Goal: Task Accomplishment & Management: Manage account settings

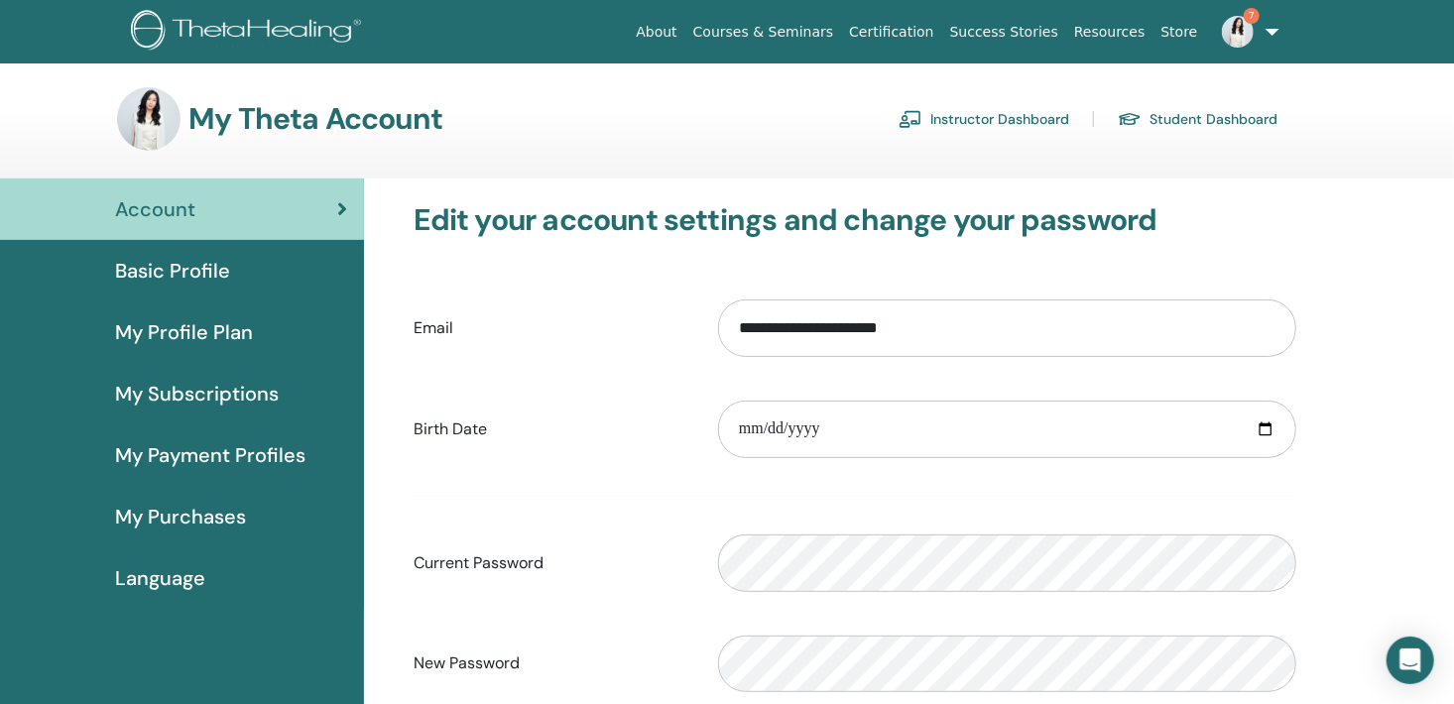
click at [1003, 116] on link "Instructor Dashboard" at bounding box center [984, 119] width 171 height 32
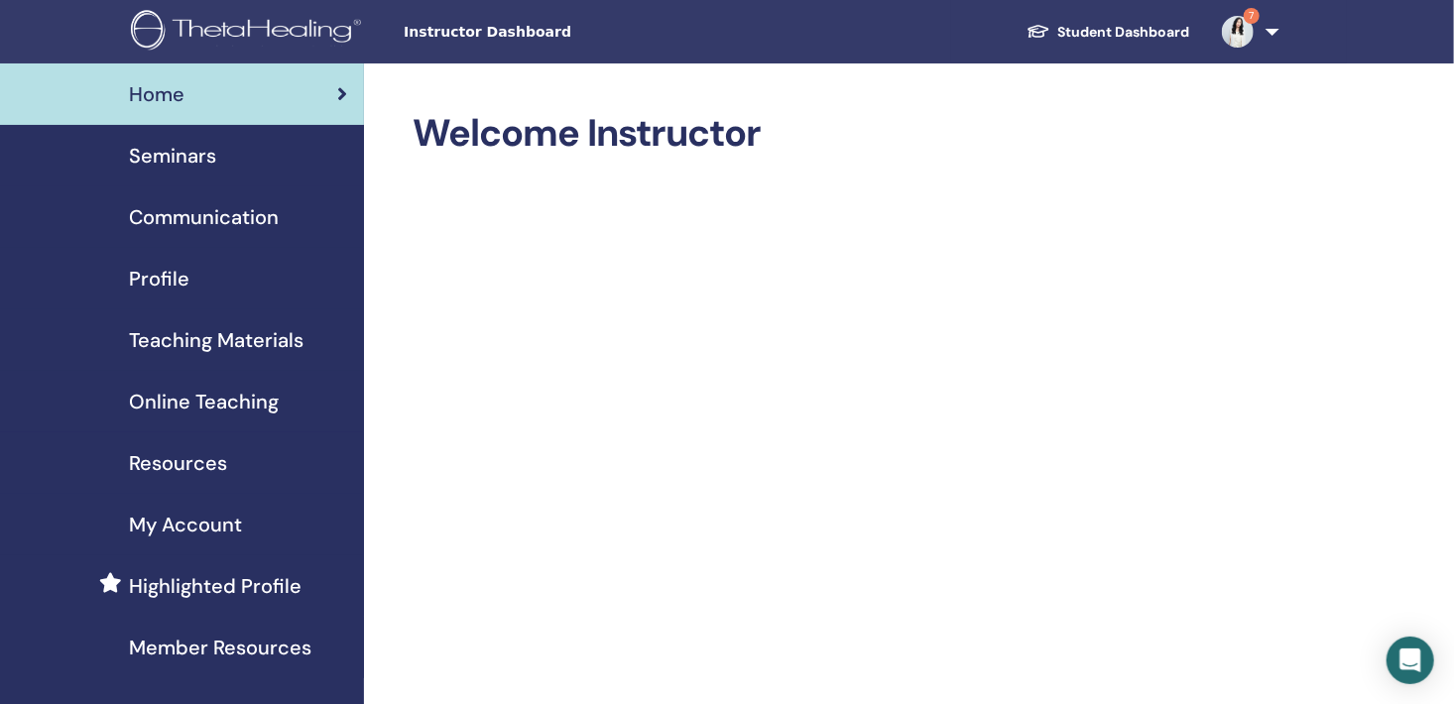
click at [205, 168] on span "Seminars" at bounding box center [172, 156] width 87 height 30
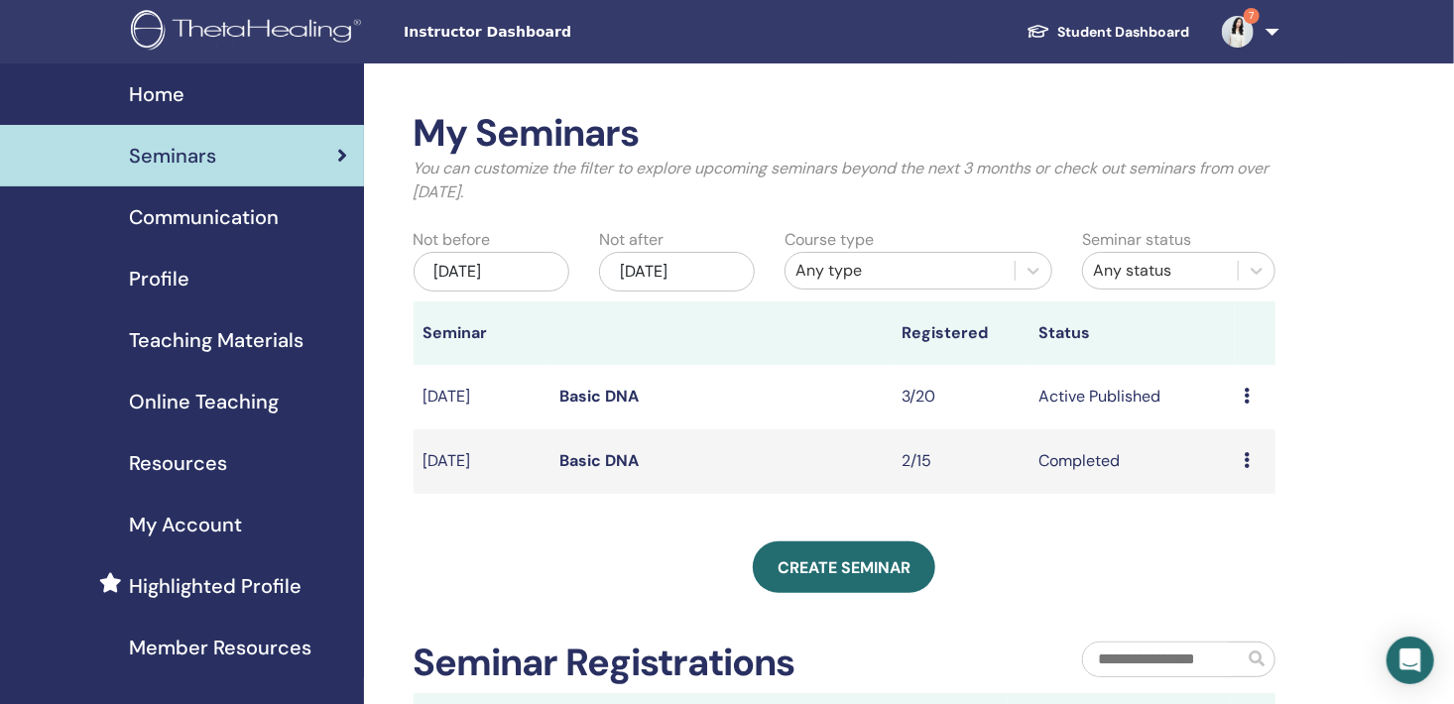
click at [1247, 397] on icon at bounding box center [1248, 396] width 6 height 16
click at [1240, 474] on link "Attendees" at bounding box center [1238, 472] width 75 height 21
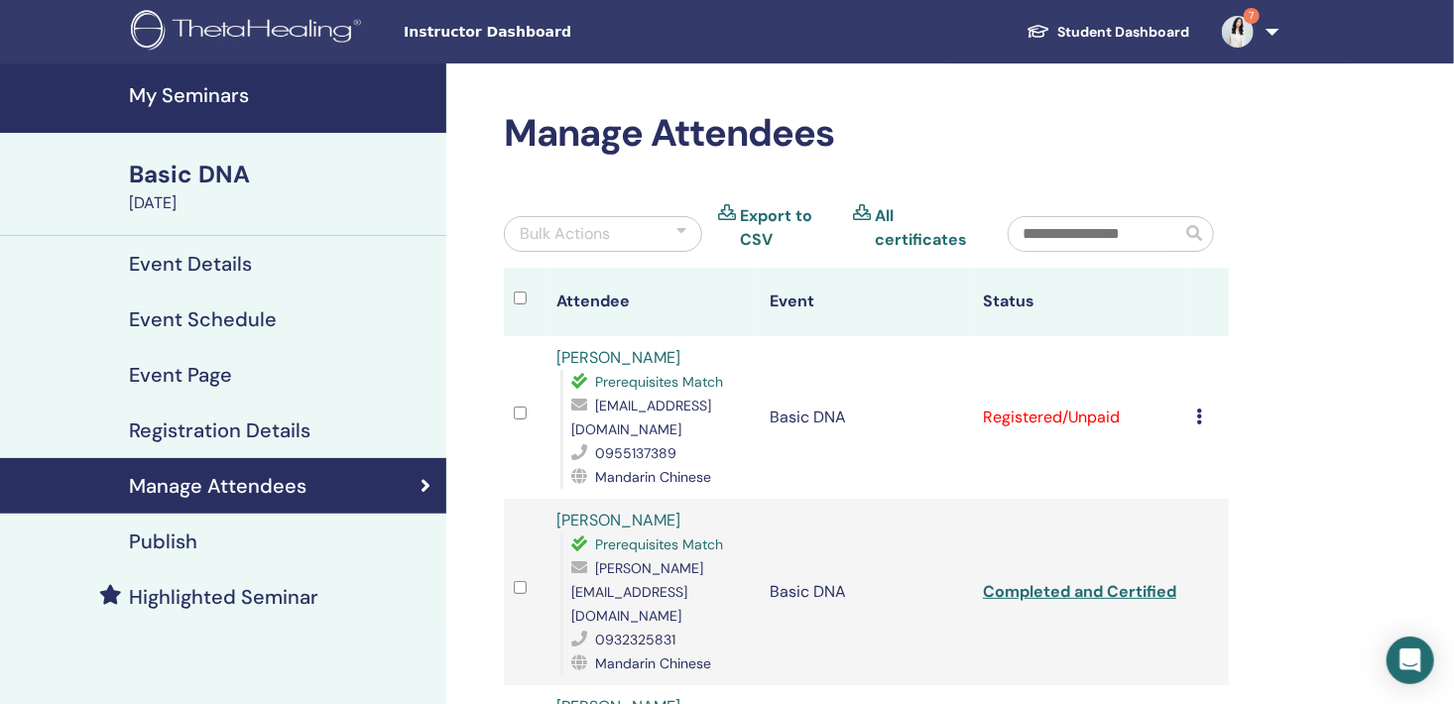
click at [1199, 420] on icon at bounding box center [1199, 417] width 6 height 16
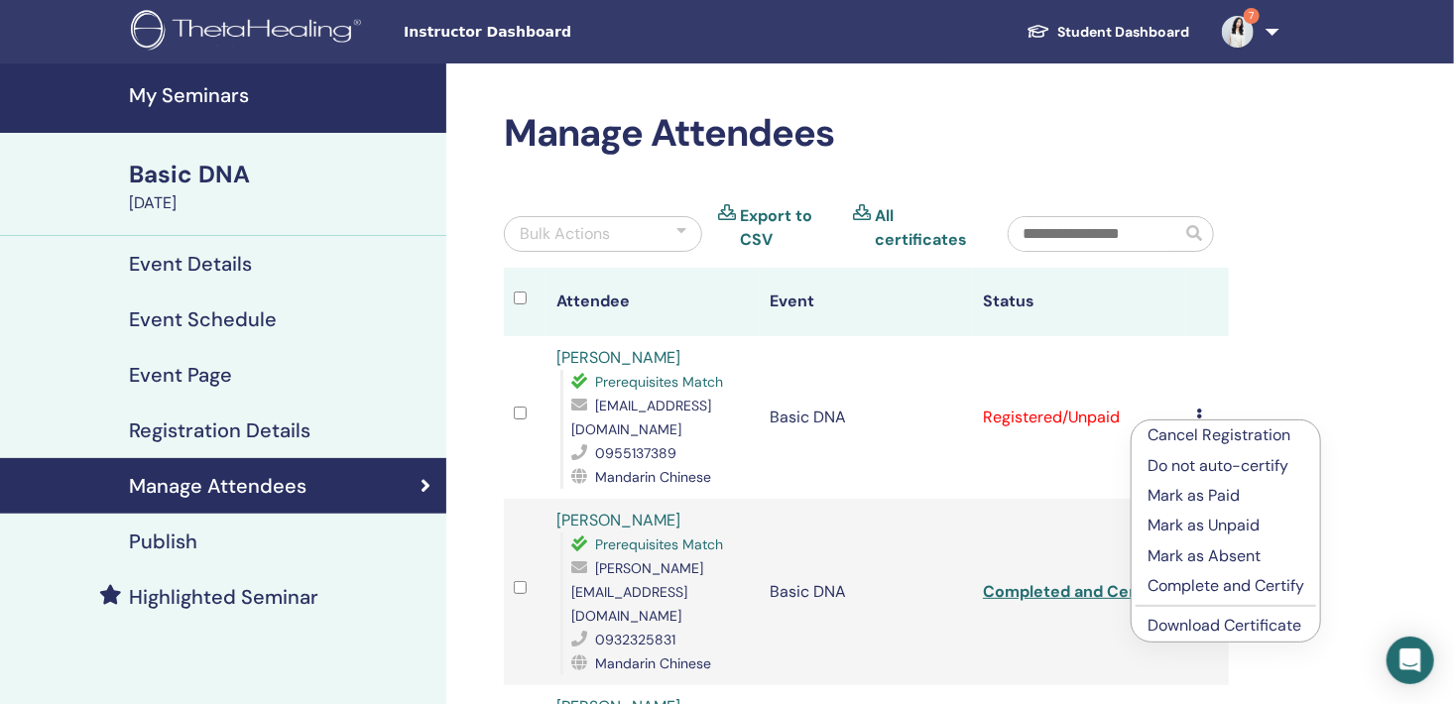
click at [1211, 585] on p "Complete and Certify" at bounding box center [1226, 586] width 157 height 24
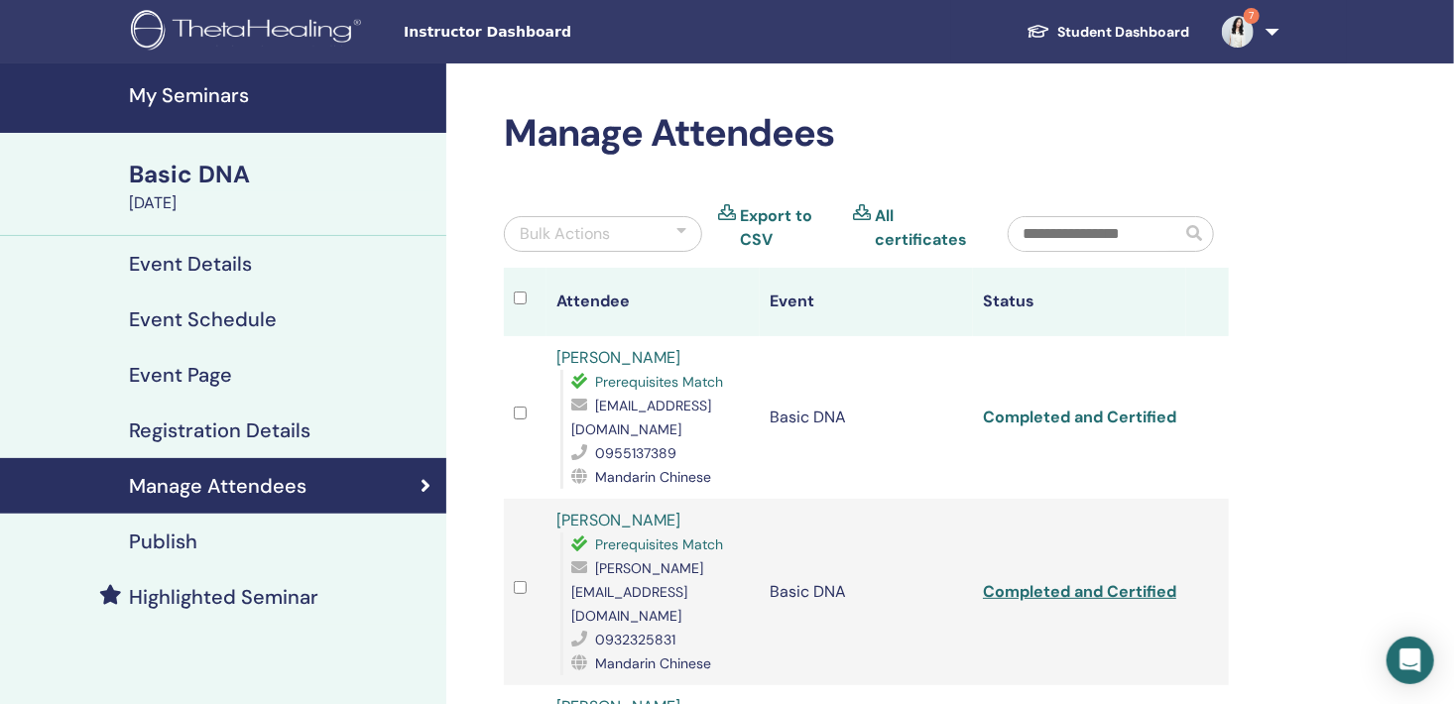
click at [1068, 419] on link "Completed and Certified" at bounding box center [1079, 417] width 193 height 21
